Goal: Task Accomplishment & Management: Complete application form

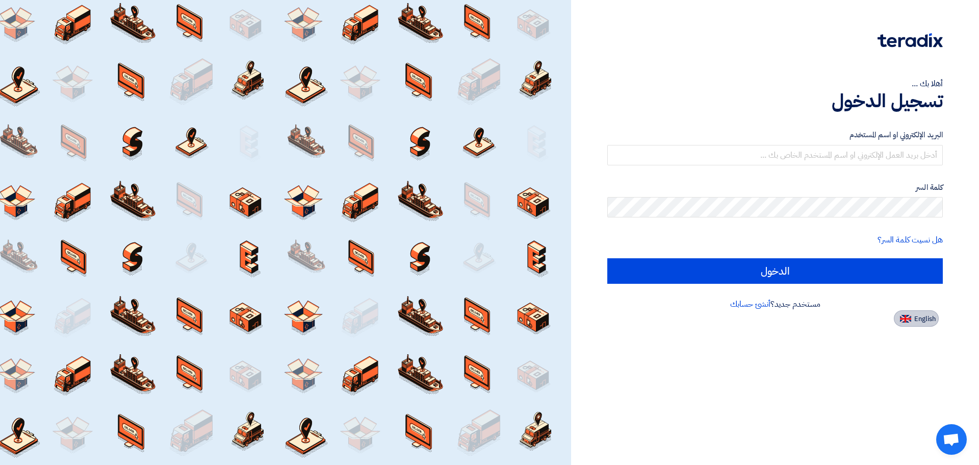
click at [921, 317] on span "English" at bounding box center [924, 318] width 21 height 7
type input "Sign in"
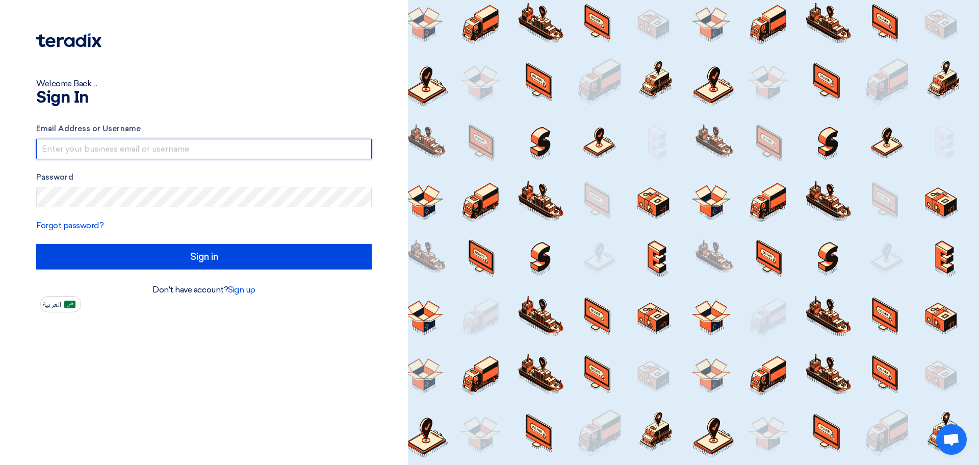
click at [321, 152] on input "text" at bounding box center [204, 149] width 336 height 20
type input "[EMAIL_ADDRESS][DOMAIN_NAME]"
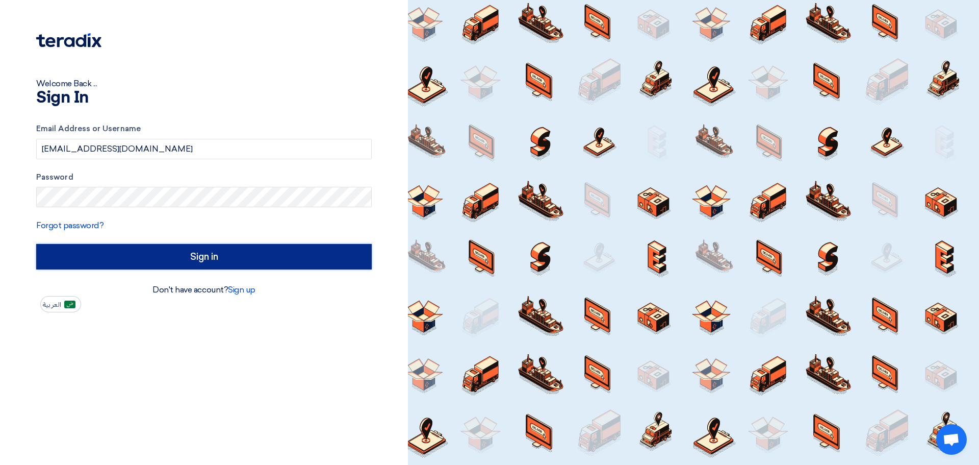
click at [169, 246] on input "Sign in" at bounding box center [204, 256] width 336 height 25
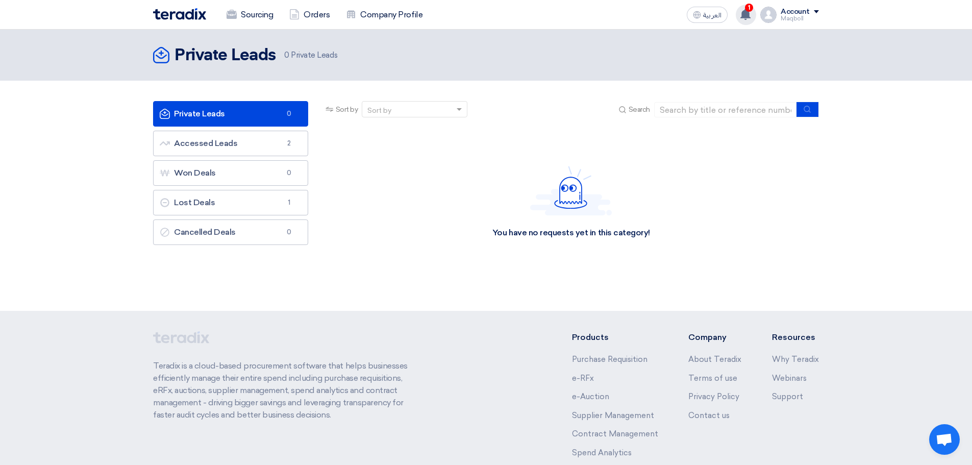
click at [747, 14] on use at bounding box center [745, 14] width 10 height 11
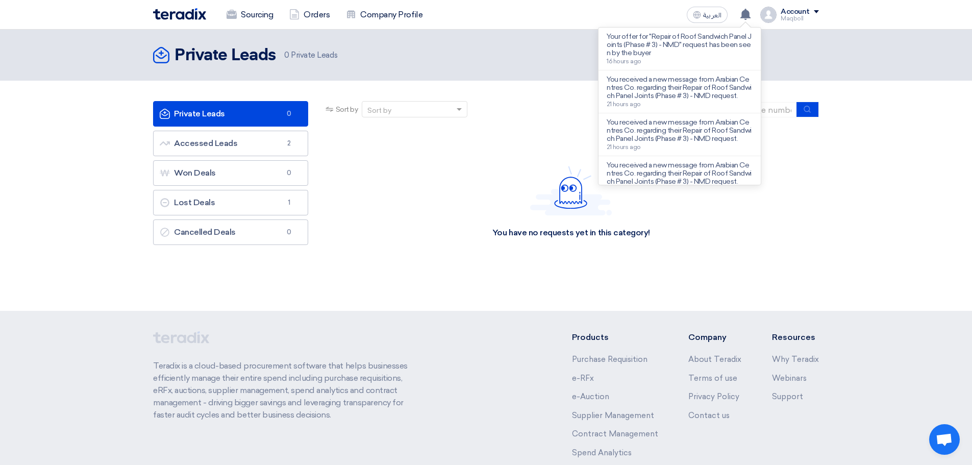
click at [704, 54] on p "Your offer for "Repair of Roof Sandwich Panel Joints (Phase # 3) - NMD" request…" at bounding box center [679, 45] width 146 height 24
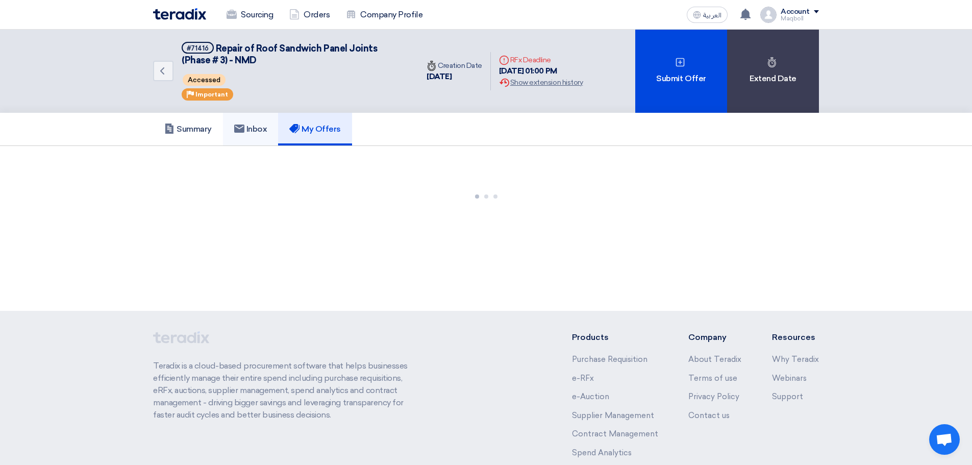
click at [234, 143] on link "Inbox" at bounding box center [251, 129] width 56 height 33
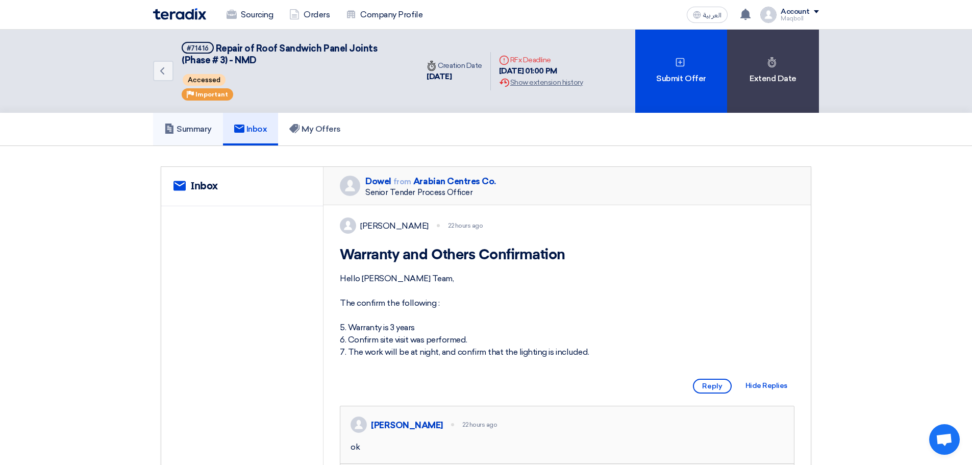
click at [195, 126] on h5 "Summary" at bounding box center [187, 129] width 47 height 10
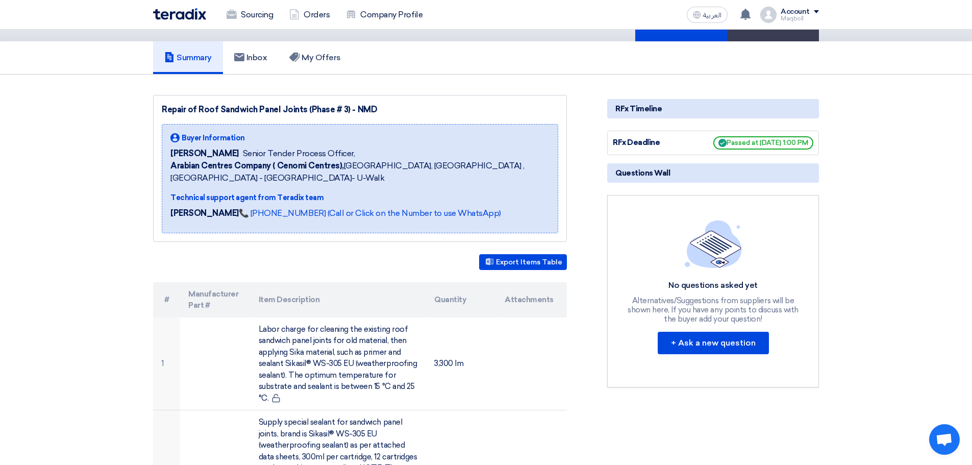
scroll to position [55, 0]
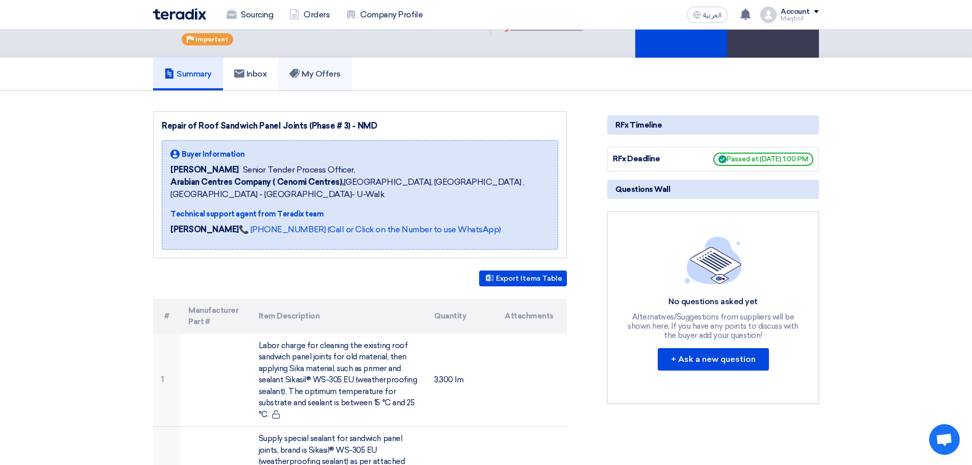
click at [313, 79] on link "My Offers" at bounding box center [315, 74] width 74 height 33
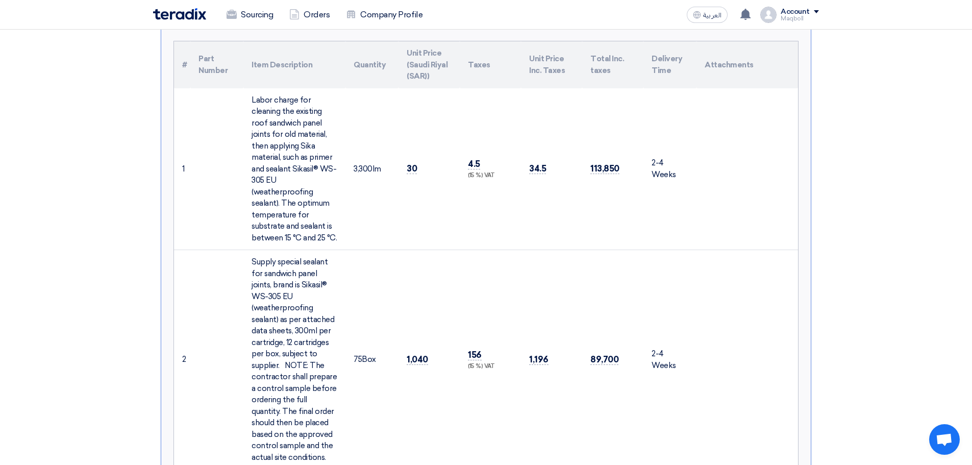
scroll to position [276, 0]
click at [333, 169] on div "Labor charge for cleaning the existing roof sandwich panel joints for old mater…" at bounding box center [294, 170] width 86 height 149
drag, startPoint x: 333, startPoint y: 169, endPoint x: 248, endPoint y: 172, distance: 84.7
click at [248, 172] on td "Labor charge for cleaning the existing roof sandwich panel joints for old mater…" at bounding box center [294, 171] width 102 height 162
copy div "sealant Sikasil® WS-305"
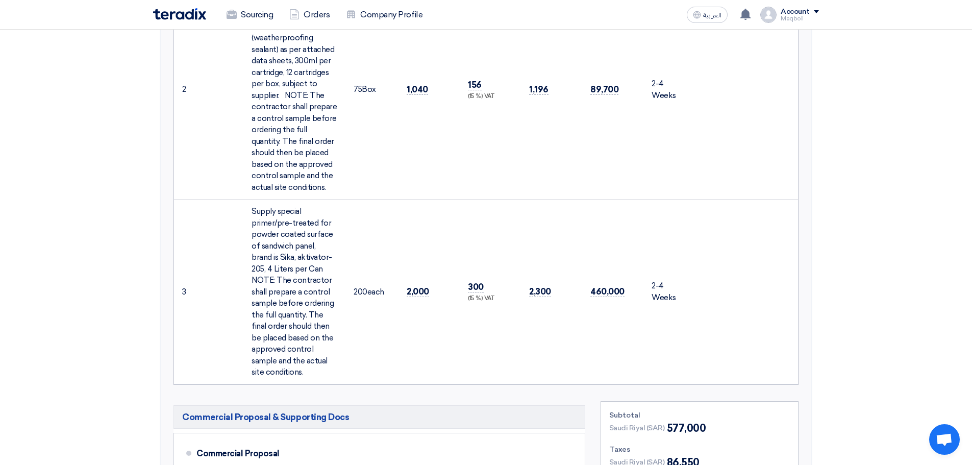
scroll to position [550, 0]
click at [320, 245] on div "Supply special primer/pre-treated for powder coated surface of sandwich panel, …" at bounding box center [294, 289] width 86 height 172
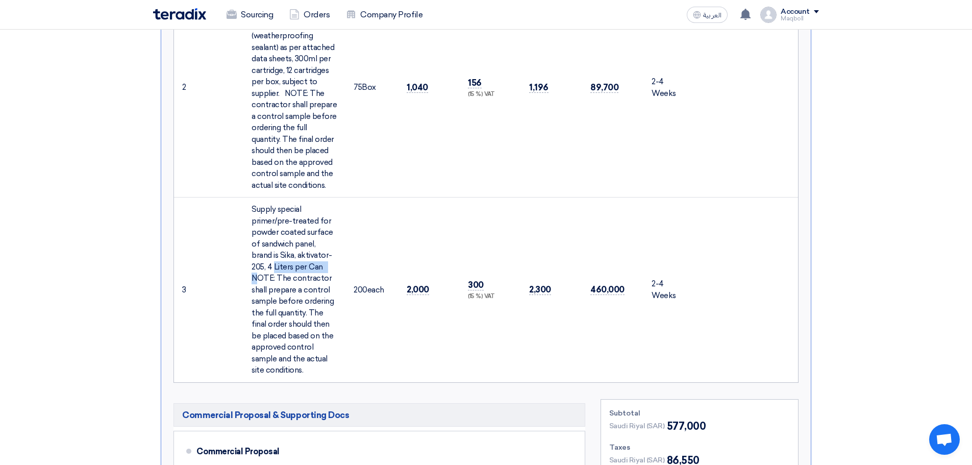
drag, startPoint x: 321, startPoint y: 243, endPoint x: 260, endPoint y: 245, distance: 61.3
click at [260, 245] on div "Supply special primer/pre-treated for powder coated surface of sandwich panel, …" at bounding box center [294, 289] width 86 height 172
copy div "Sika, aktivator- 205"
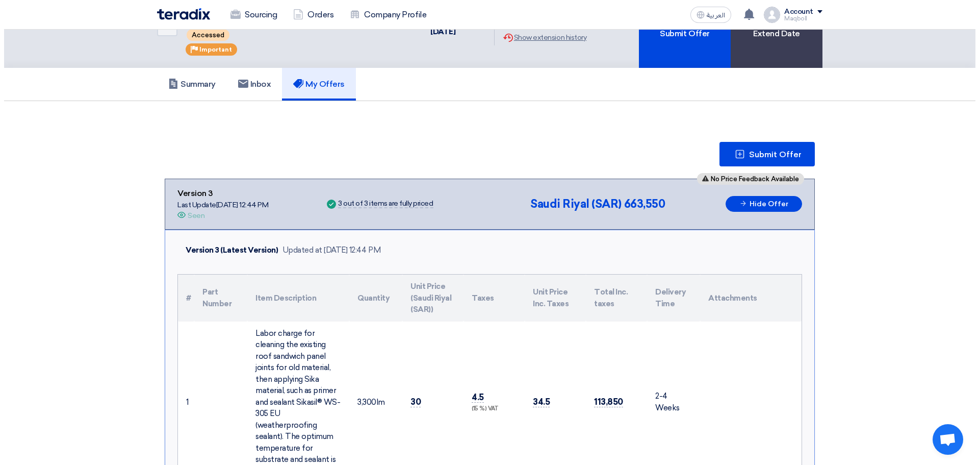
scroll to position [41, 0]
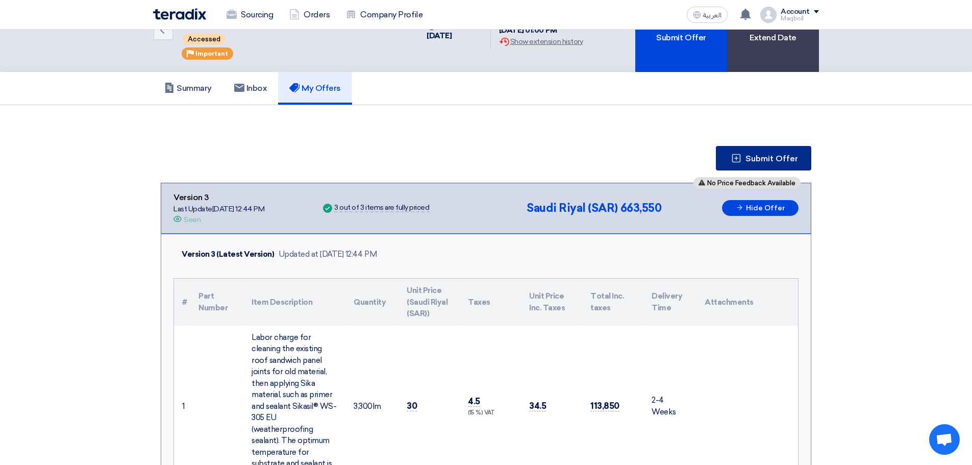
click at [783, 160] on span "Submit Offer" at bounding box center [771, 159] width 53 height 8
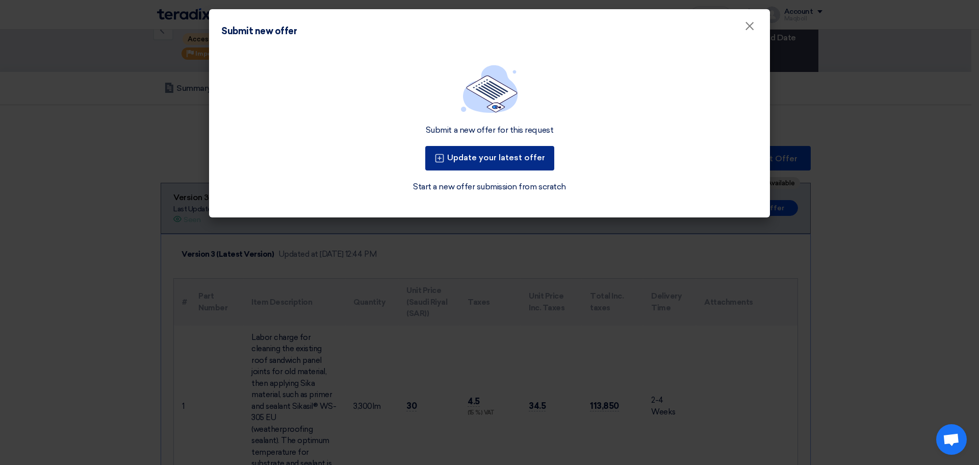
click at [462, 156] on button "Update your latest offer" at bounding box center [489, 158] width 129 height 24
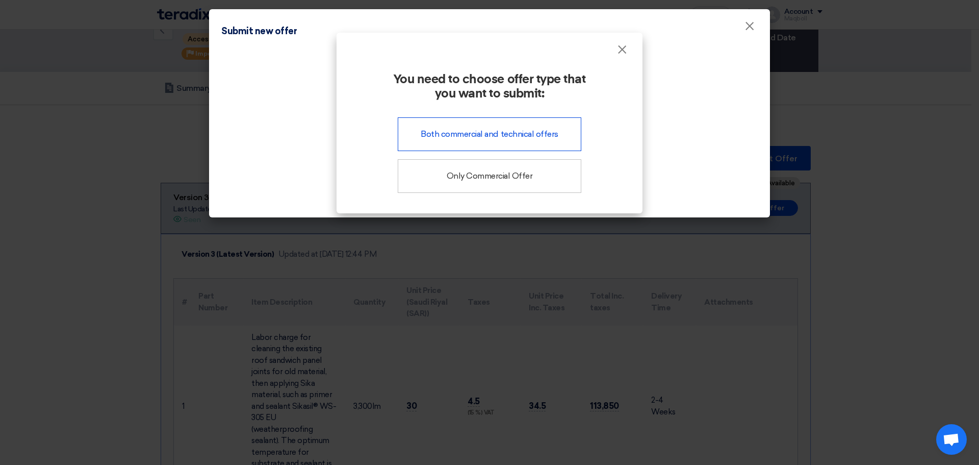
click at [500, 139] on div "Both commercial and technical offers" at bounding box center [490, 134] width 184 height 34
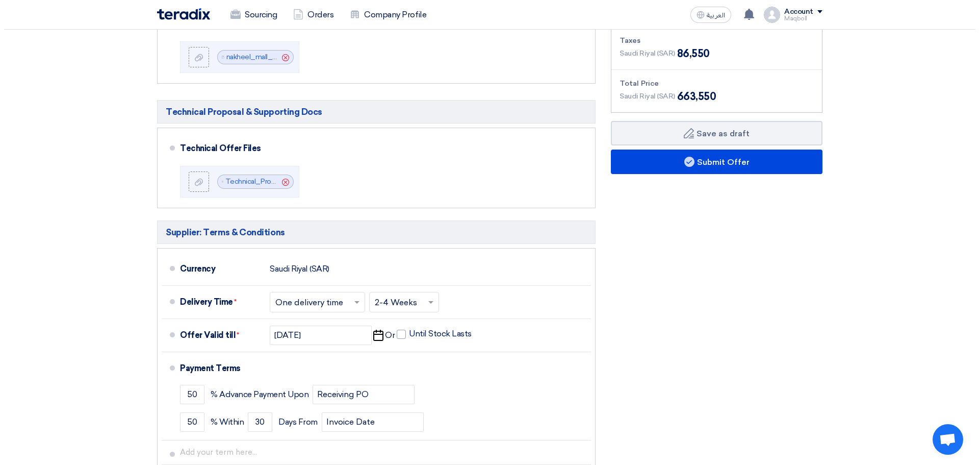
scroll to position [726, 0]
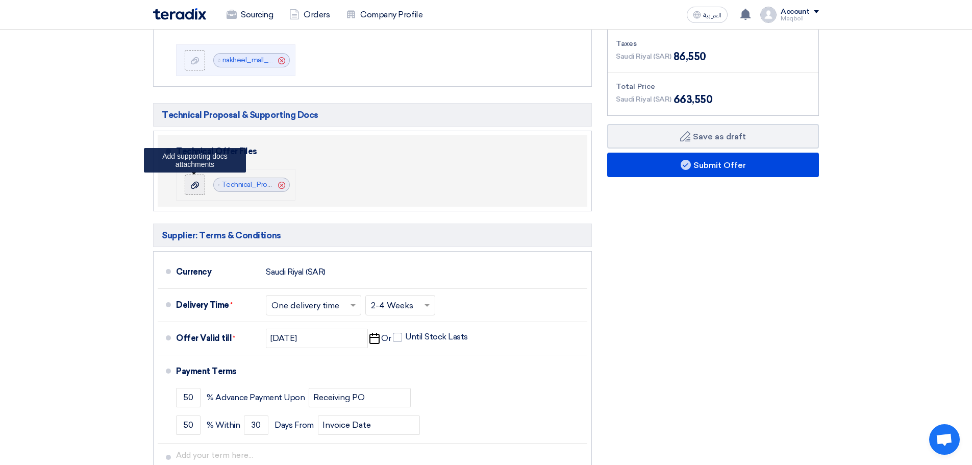
click at [188, 175] on label at bounding box center [195, 184] width 20 height 20
click at [0, 0] on input "file" at bounding box center [0, 0] width 0 height 0
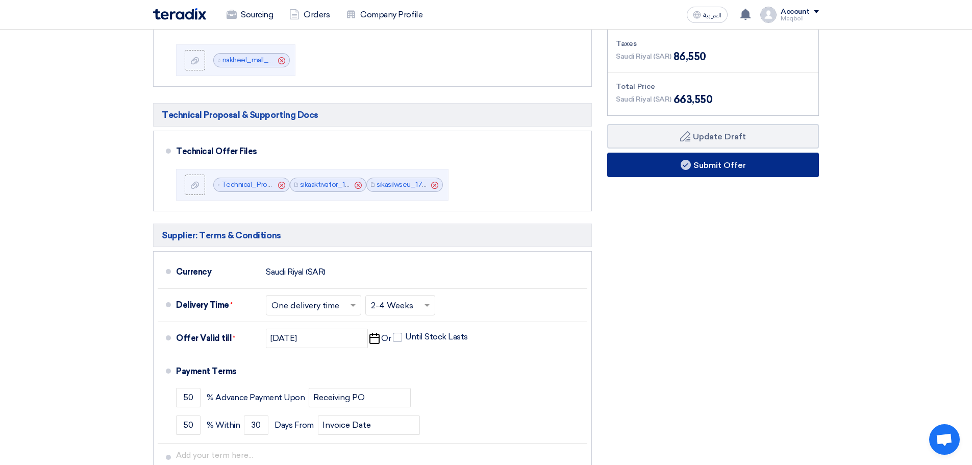
click at [694, 154] on button "Submit Offer" at bounding box center [713, 164] width 212 height 24
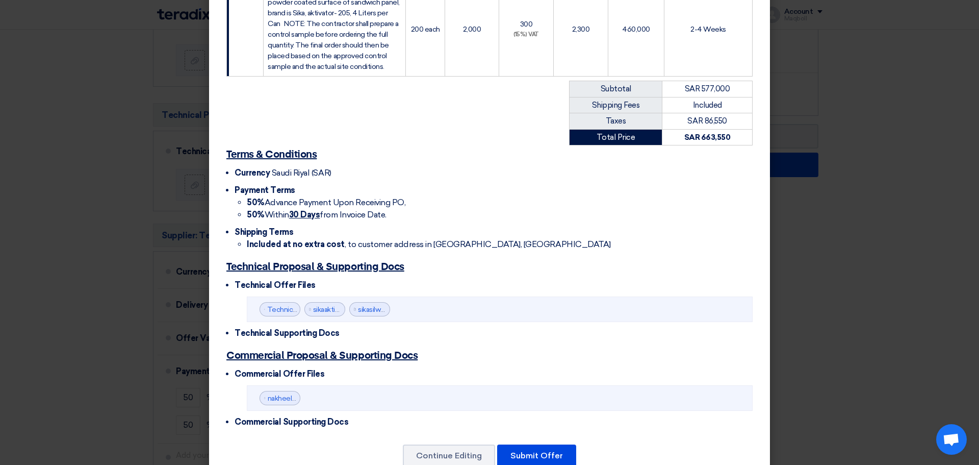
scroll to position [433, 0]
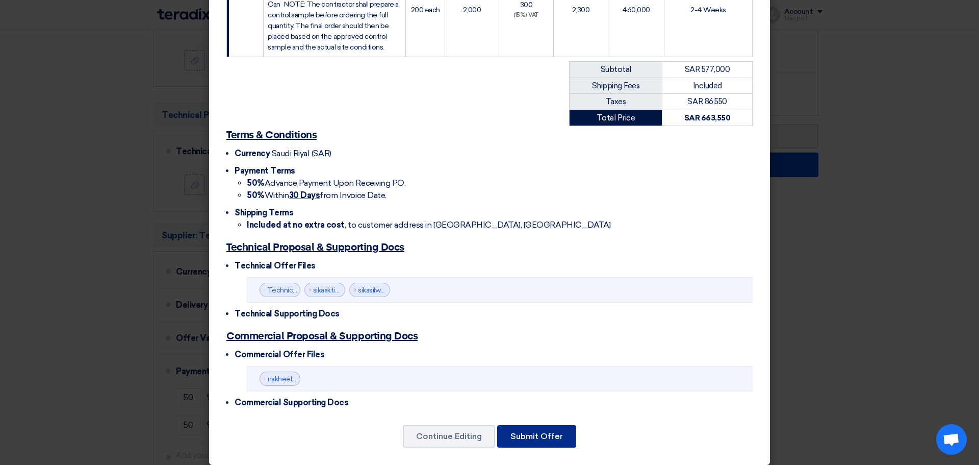
click at [518, 425] on button "Submit Offer" at bounding box center [536, 436] width 79 height 22
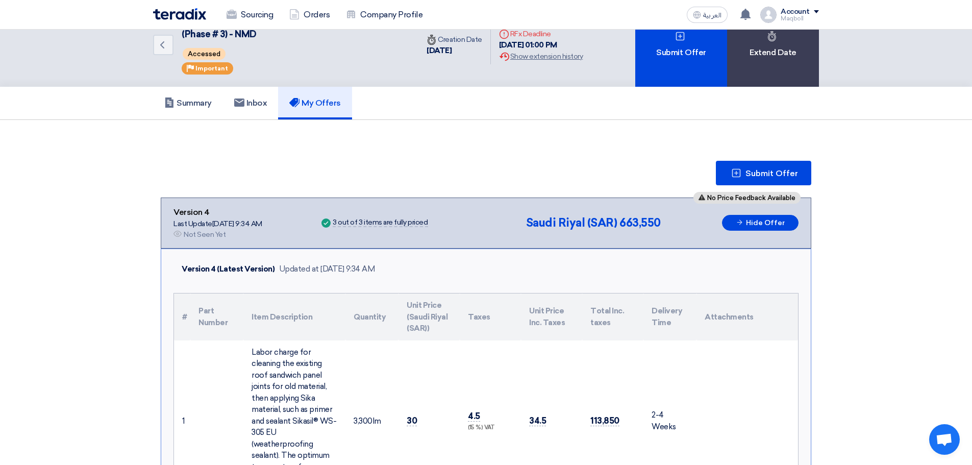
scroll to position [15, 0]
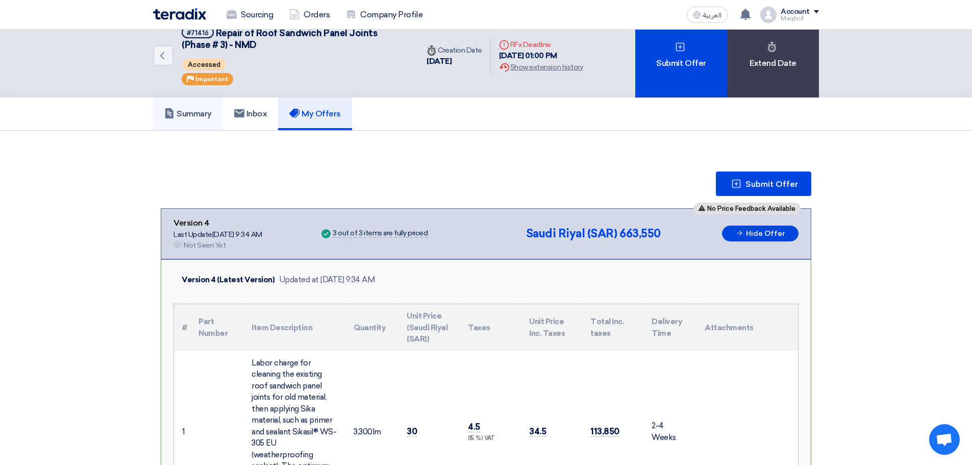
click at [200, 116] on h5 "Summary" at bounding box center [187, 114] width 47 height 10
